Goal: Navigation & Orientation: Find specific page/section

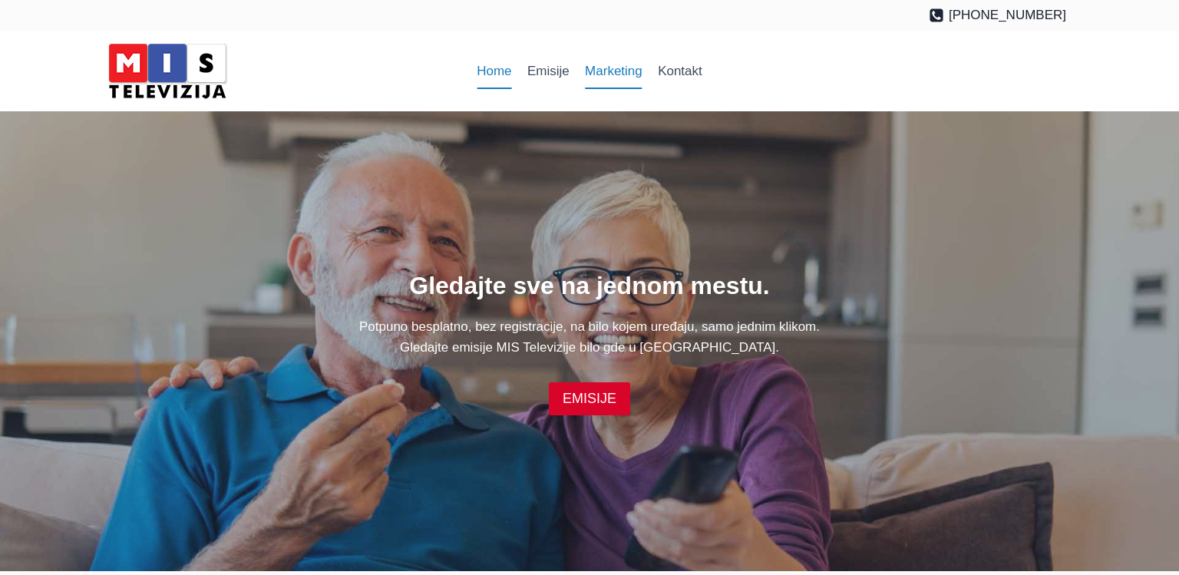
click at [627, 73] on link "Marketing" at bounding box center [613, 71] width 73 height 37
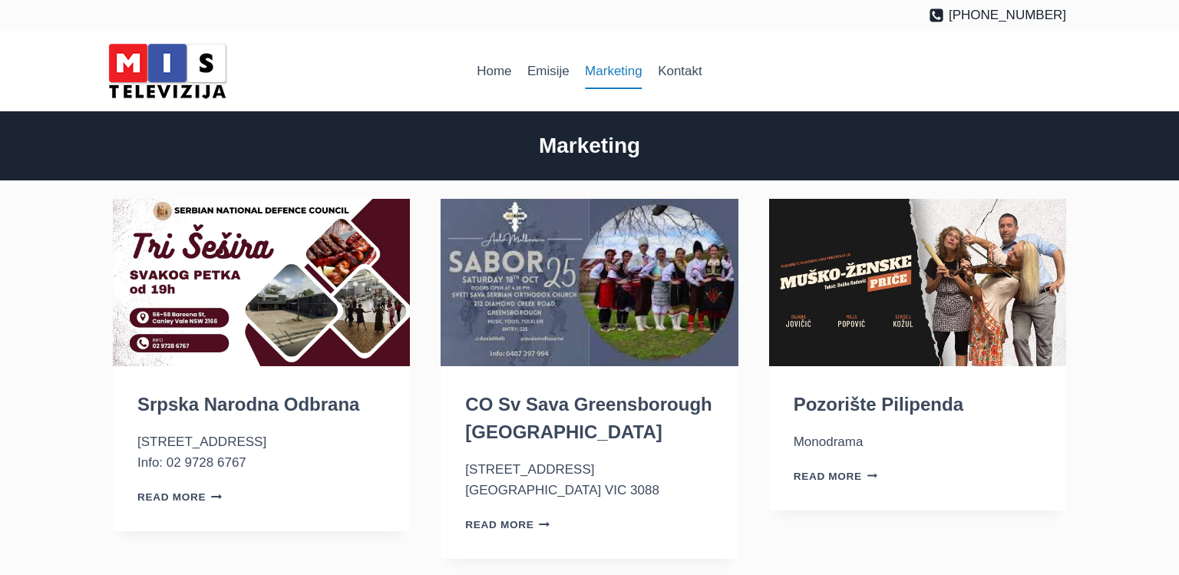
click at [660, 48] on div "Home Emisije Marketing Kontakt" at bounding box center [589, 70] width 241 height 65
click at [482, 73] on link "Home" at bounding box center [494, 71] width 51 height 37
